Goal: Navigation & Orientation: Find specific page/section

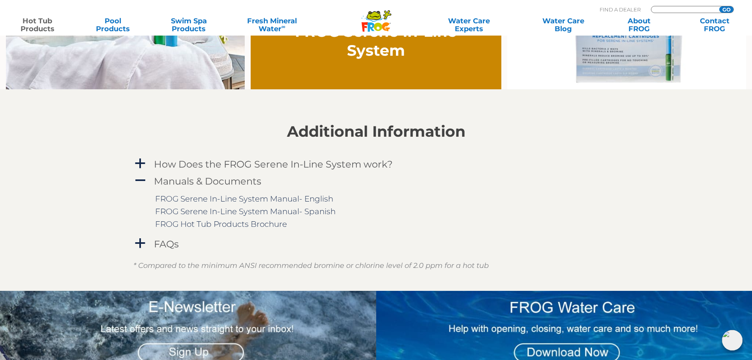
click at [663, 9] on input "Zip Code Form" at bounding box center [684, 9] width 53 height 7
type input "34219"
click at [720, 6] on input "GO" at bounding box center [727, 9] width 14 height 6
click at [731, 12] on div "MENU MENU Hot Tub Products All Hot Tub Products All Hot Tub Products FROG @ease…" at bounding box center [376, 18] width 736 height 15
click at [725, 7] on input "GO" at bounding box center [727, 9] width 14 height 6
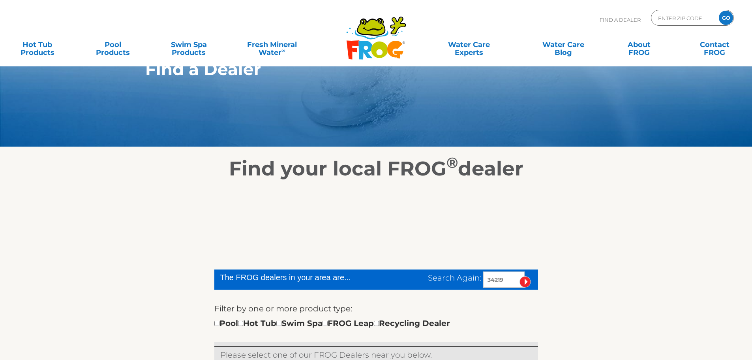
scroll to position [39, 0]
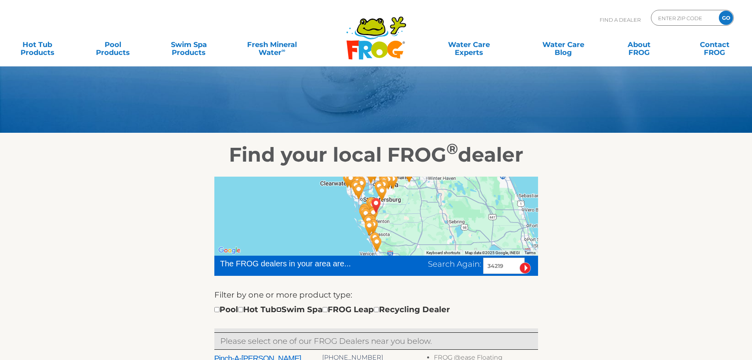
click at [282, 310] on input "checkbox" at bounding box center [278, 309] width 5 height 5
checkbox input "true"
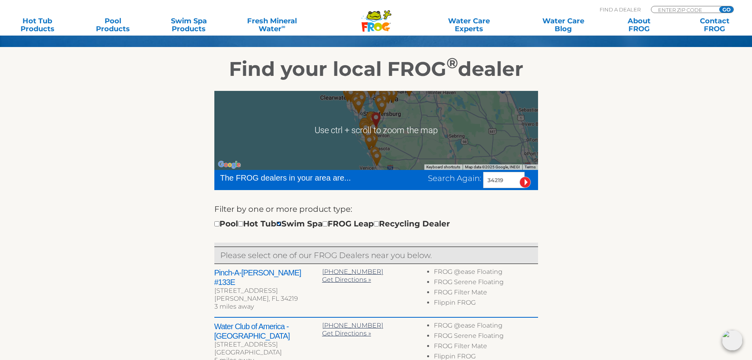
scroll to position [237, 0]
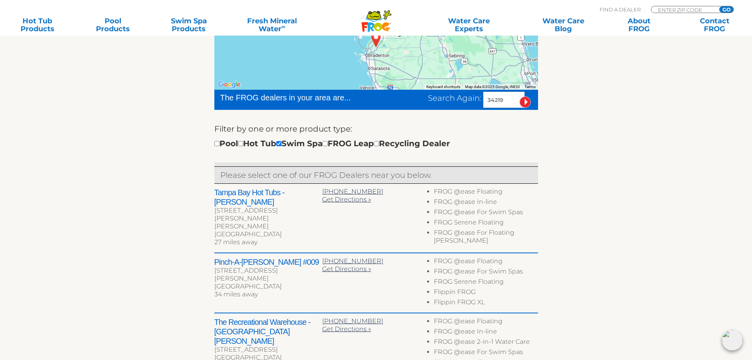
scroll to position [216, 0]
